Goal: Transaction & Acquisition: Purchase product/service

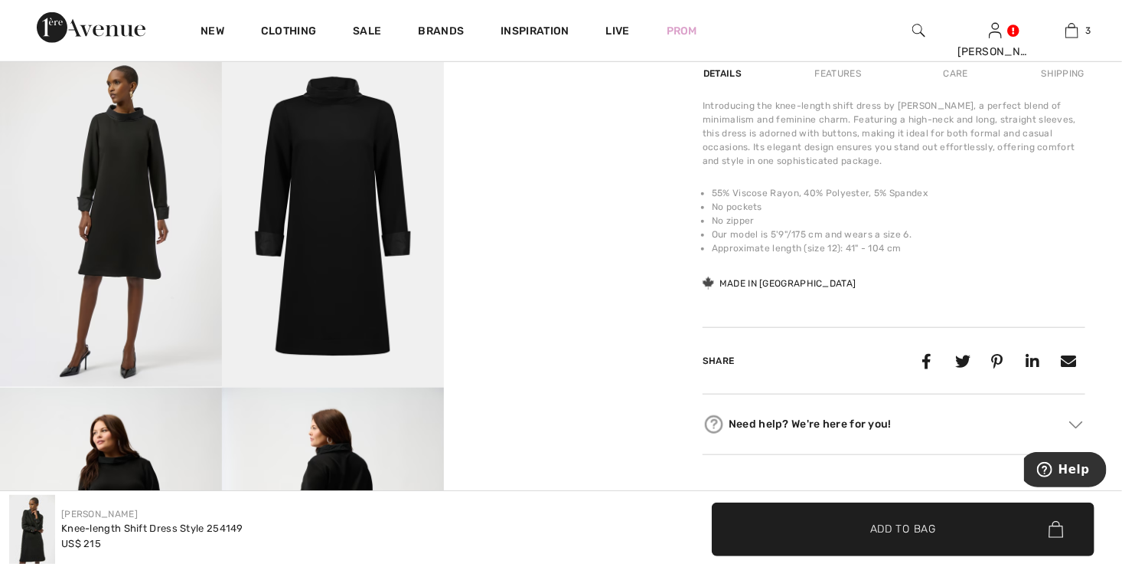
scroll to position [613, 0]
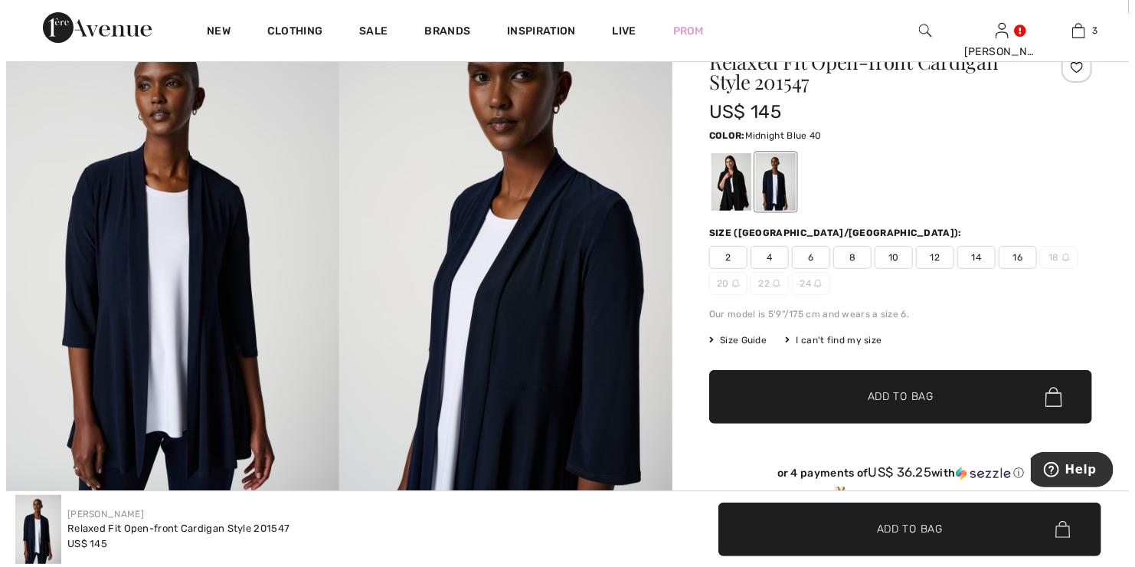
scroll to position [77, 0]
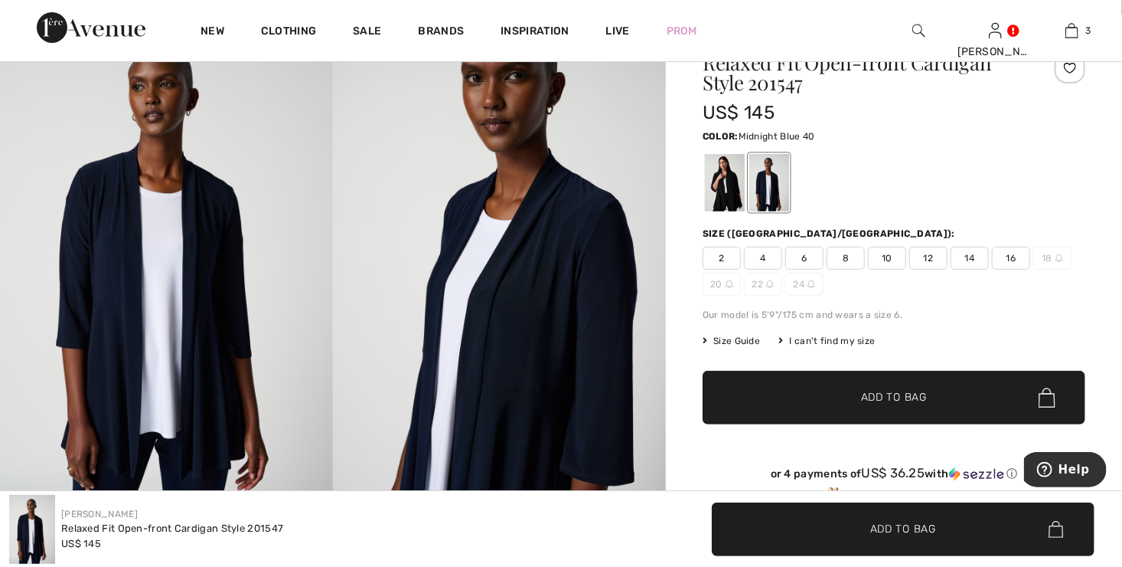
click at [726, 341] on span "Size Guide" at bounding box center [731, 341] width 57 height 14
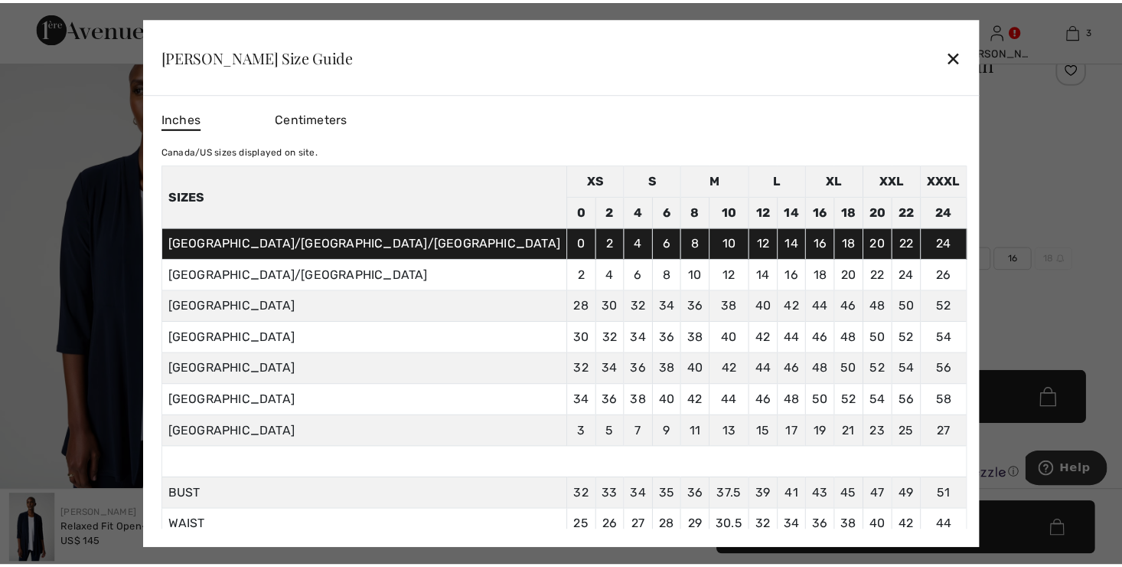
scroll to position [80, 0]
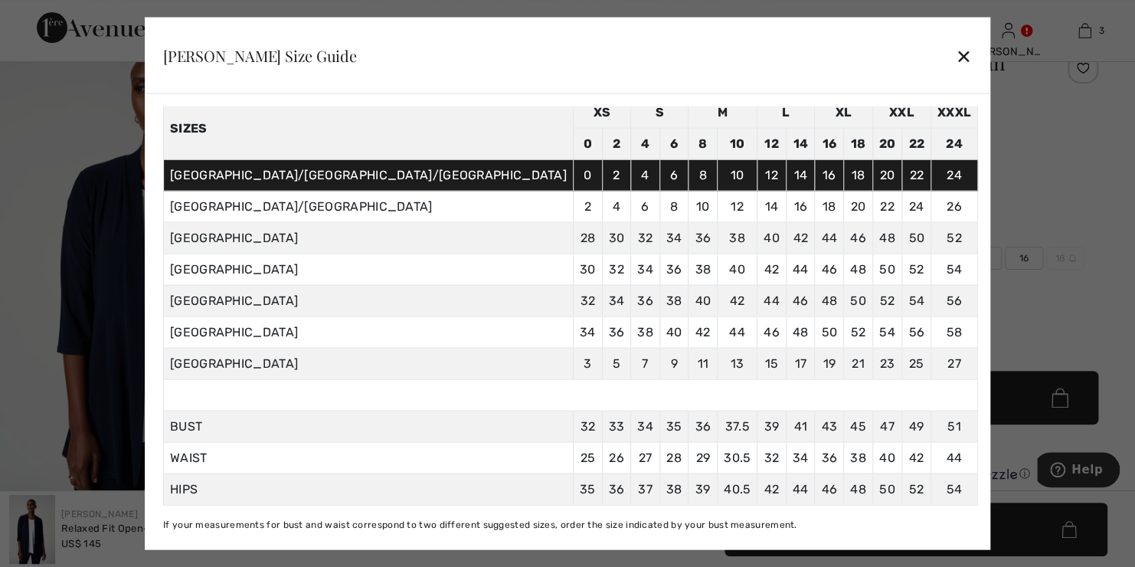
click at [956, 52] on div "✕" at bounding box center [964, 55] width 16 height 32
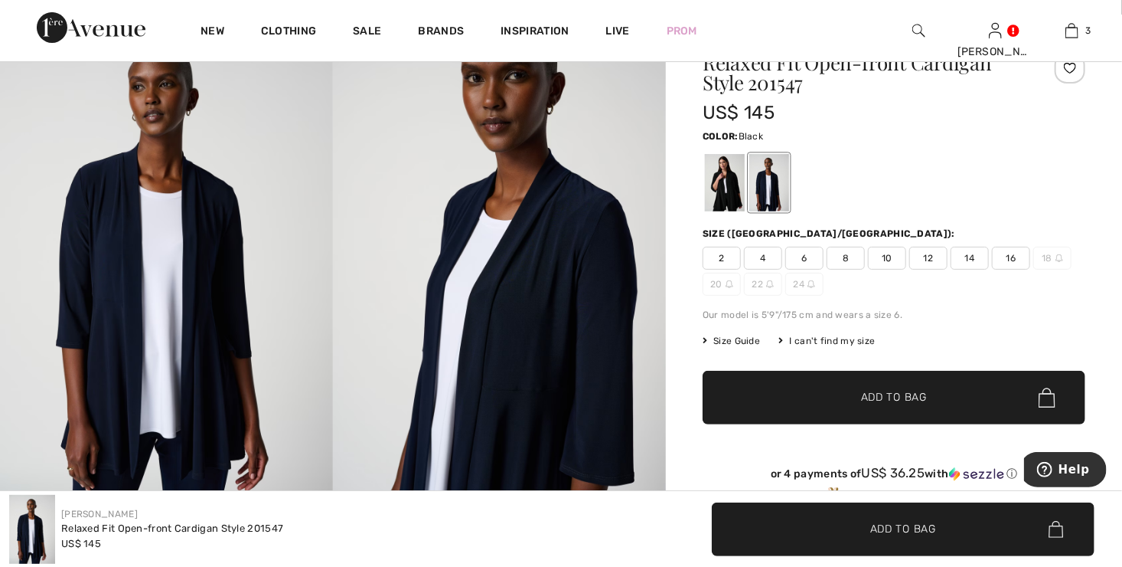
click at [725, 193] on div at bounding box center [725, 182] width 40 height 57
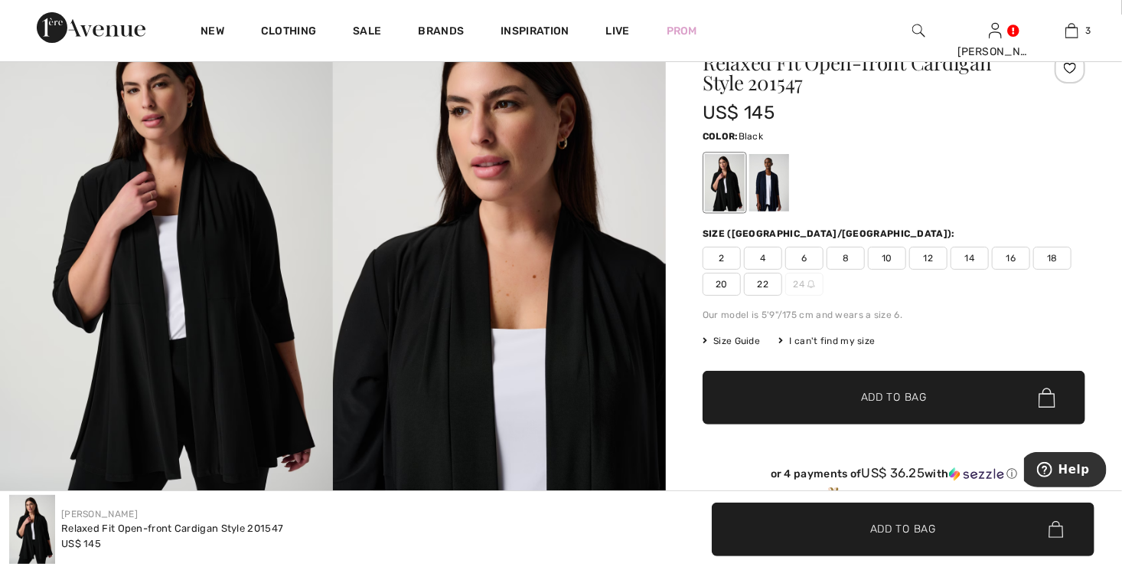
click at [972, 257] on span "14" at bounding box center [970, 258] width 38 height 23
click at [939, 393] on span "✔ Added to Bag Add to Bag" at bounding box center [894, 398] width 383 height 54
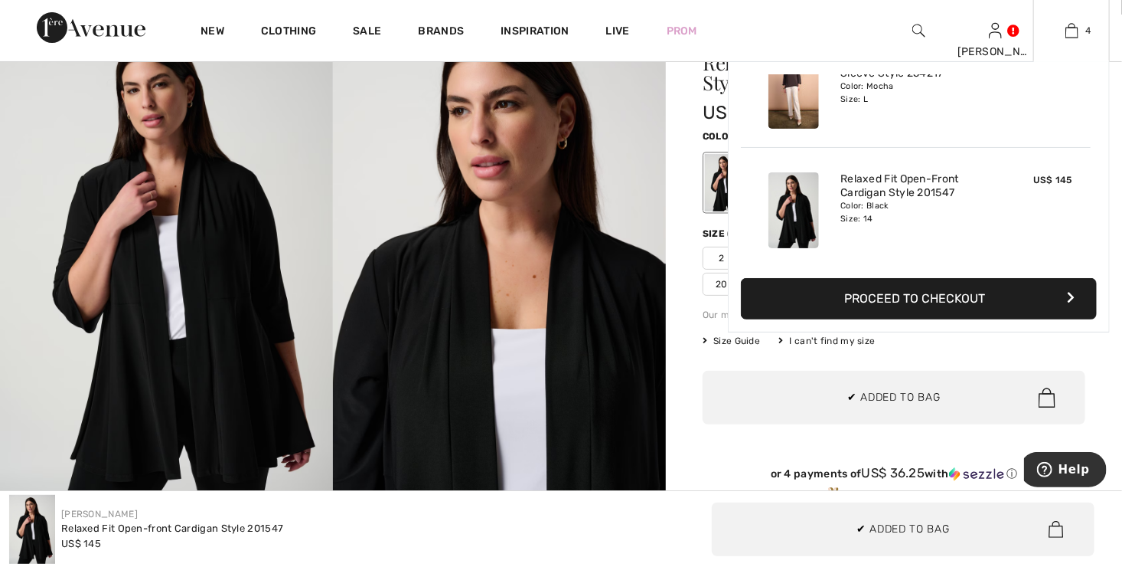
scroll to position [0, 0]
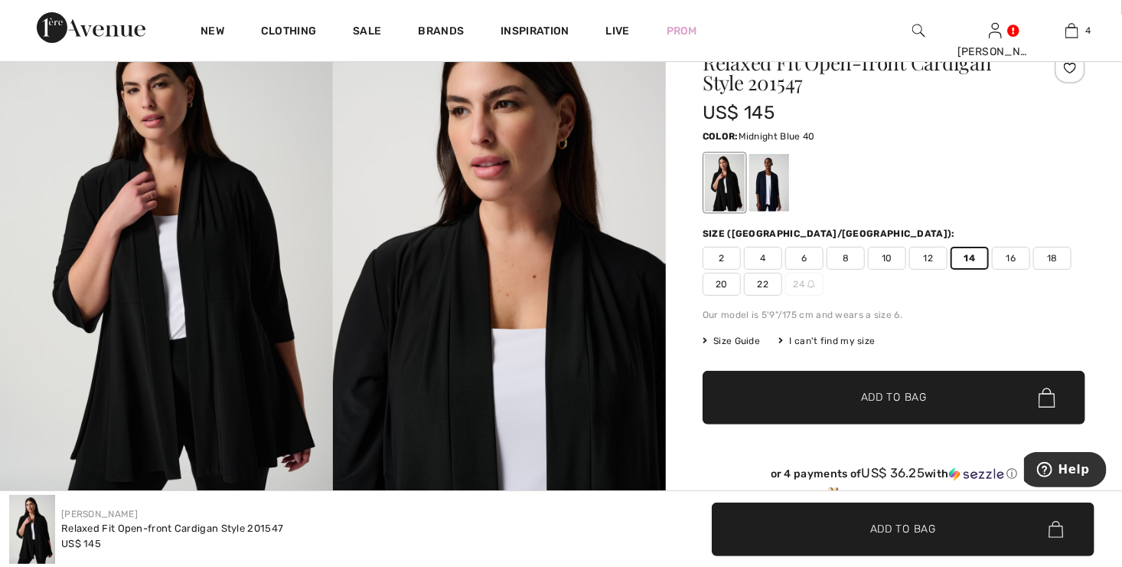
click at [770, 188] on div at bounding box center [770, 182] width 40 height 57
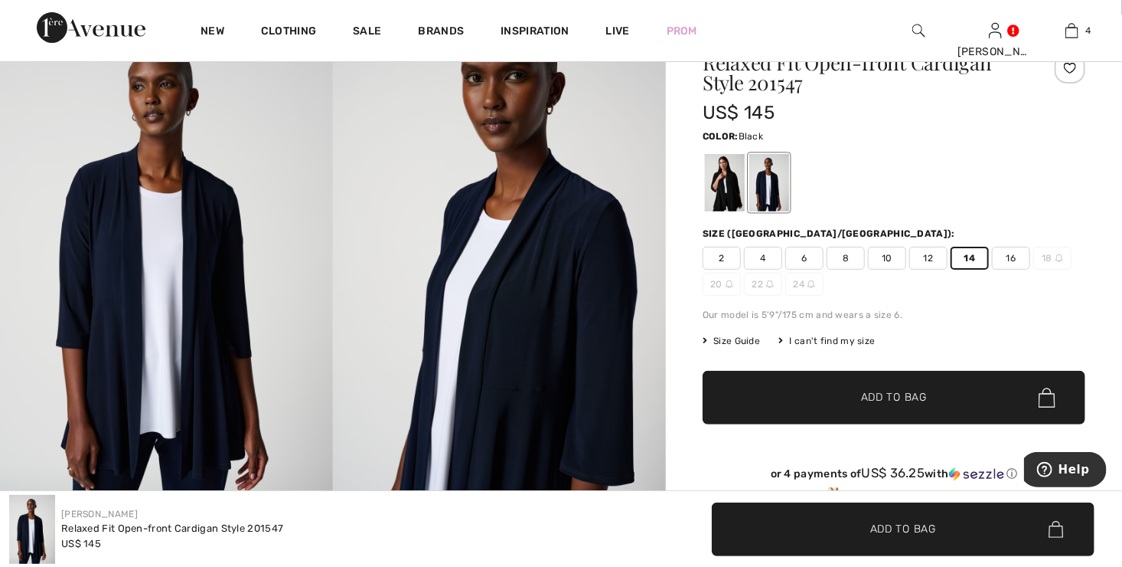
click at [734, 187] on div at bounding box center [725, 182] width 40 height 57
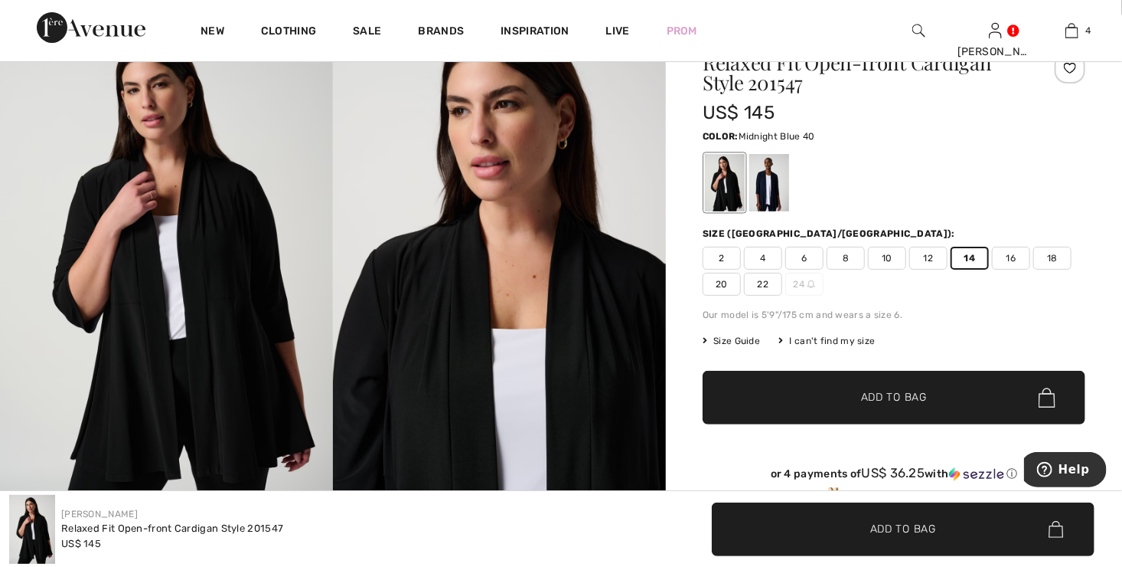
click at [775, 187] on div at bounding box center [770, 182] width 40 height 57
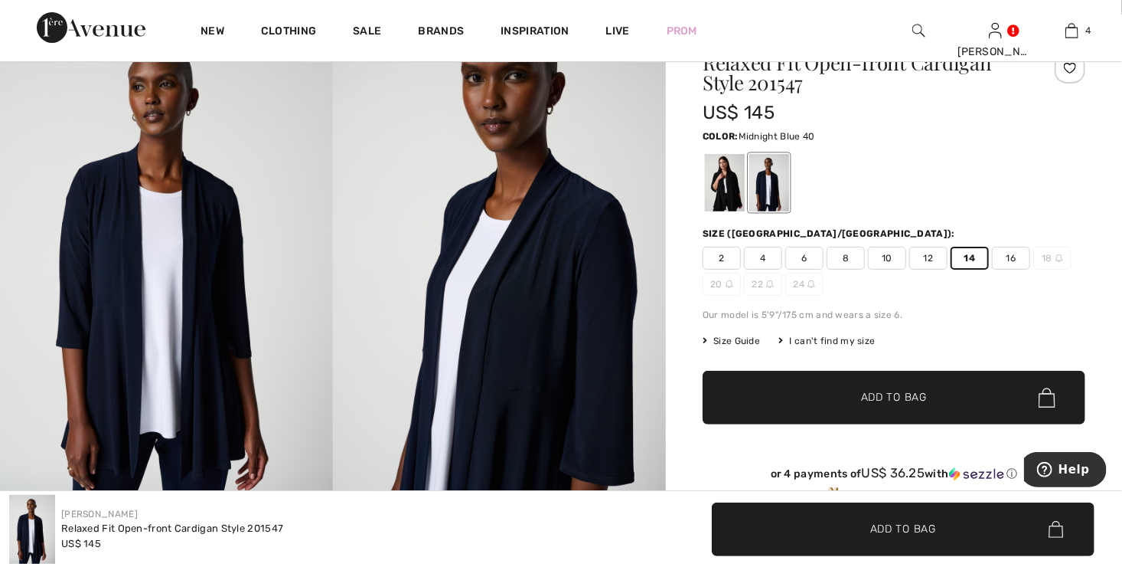
click at [923, 399] on span "Add to Bag" at bounding box center [894, 398] width 66 height 16
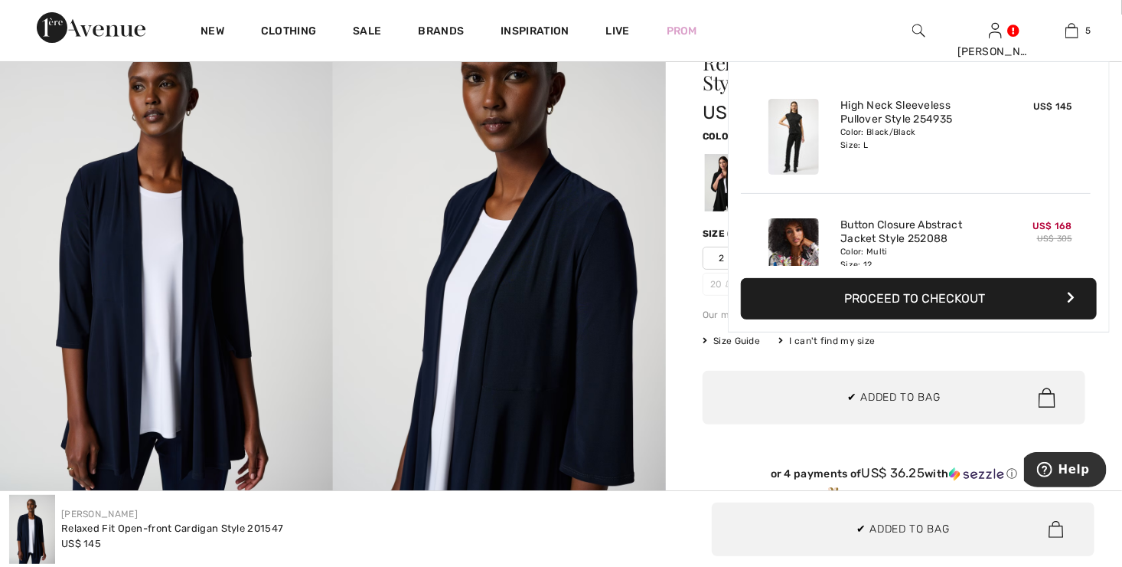
scroll to position [404, 0]
